Goal: Task Accomplishment & Management: Manage account settings

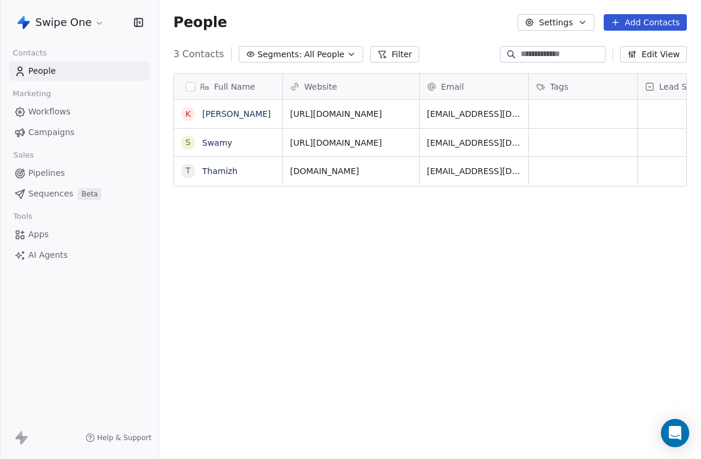
scroll to position [404, 542]
click at [85, 19] on html "Swipe One Contacts People Marketing Workflows Campaigns Sales Pipelines Sequenc…" at bounding box center [350, 229] width 701 height 459
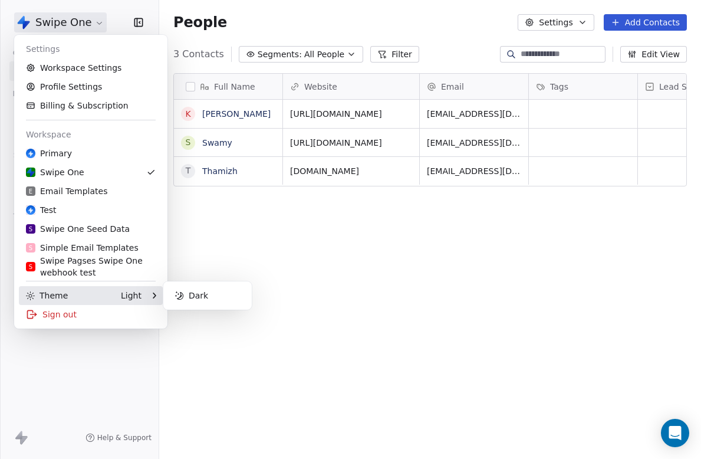
click at [143, 295] on div at bounding box center [148, 295] width 14 height 6
click at [180, 297] on icon at bounding box center [179, 295] width 8 height 8
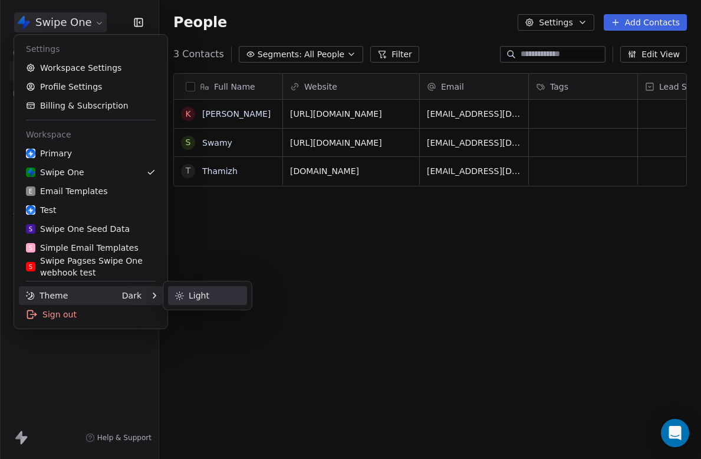
click at [190, 298] on div "Light" at bounding box center [207, 295] width 79 height 19
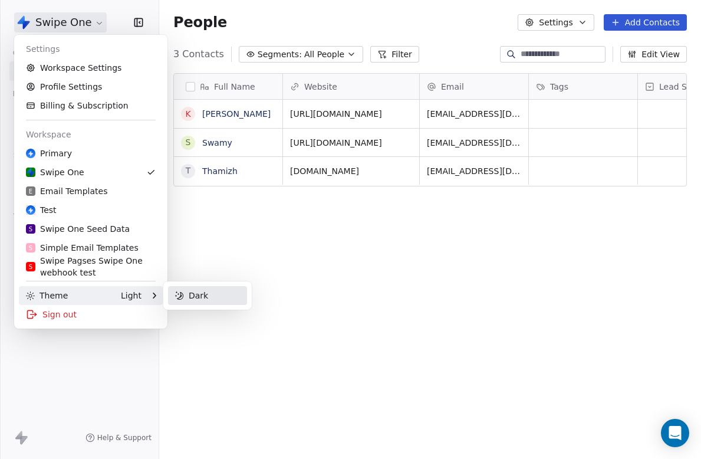
click at [190, 298] on div "Dark" at bounding box center [207, 295] width 79 height 19
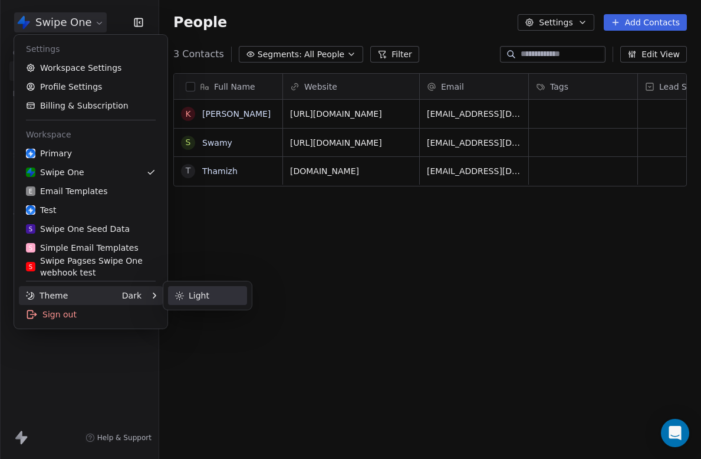
click at [190, 298] on div "Light" at bounding box center [207, 295] width 79 height 19
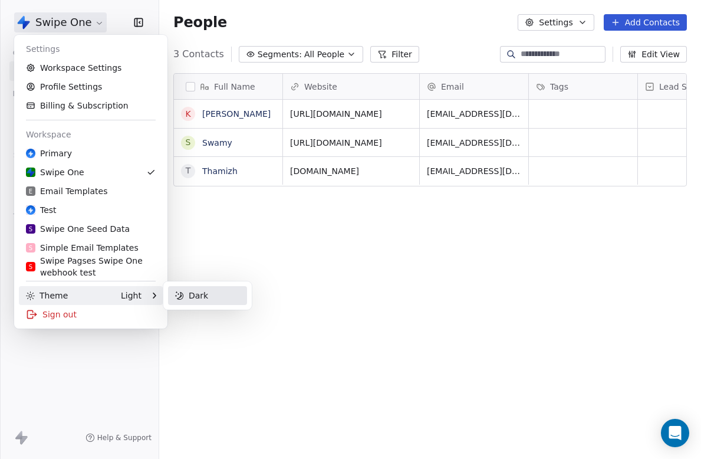
click at [190, 298] on div "Dark" at bounding box center [207, 295] width 79 height 19
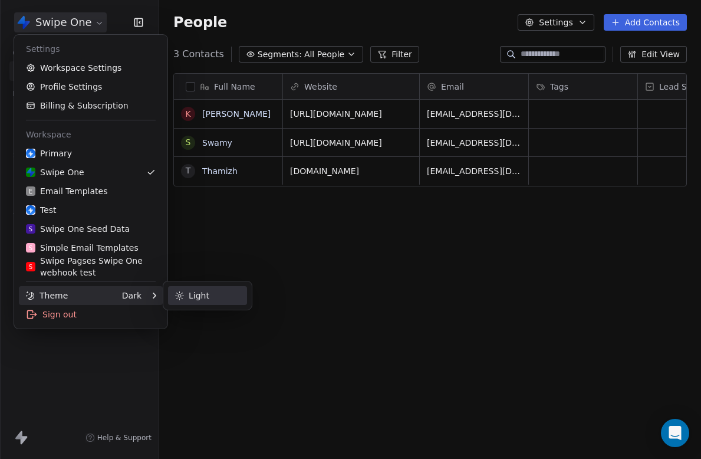
click at [190, 298] on div "Light" at bounding box center [207, 295] width 79 height 19
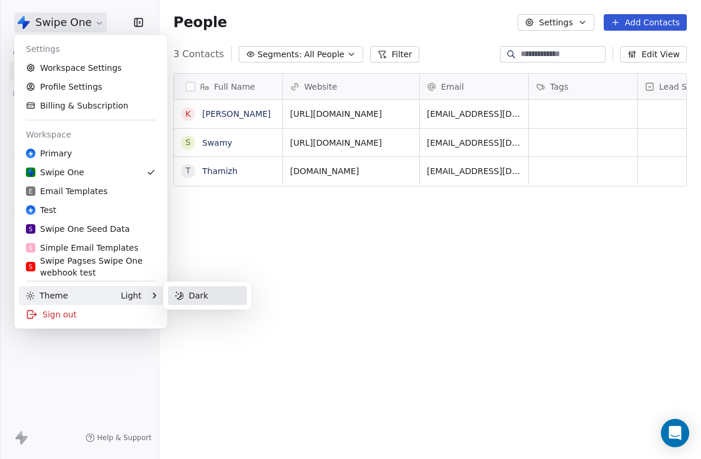
click at [190, 298] on div "Dark" at bounding box center [207, 295] width 79 height 19
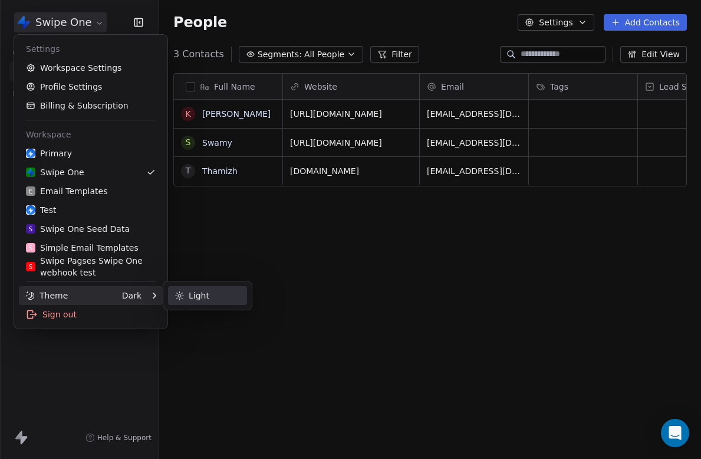
click at [190, 298] on div "Light" at bounding box center [207, 295] width 79 height 19
